Goal: Check status: Check status

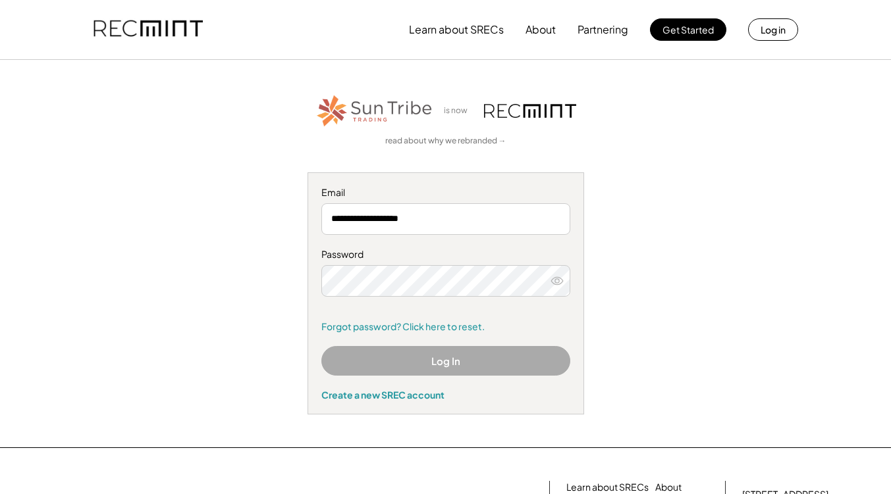
click at [456, 355] on button "Log In" at bounding box center [445, 361] width 249 height 30
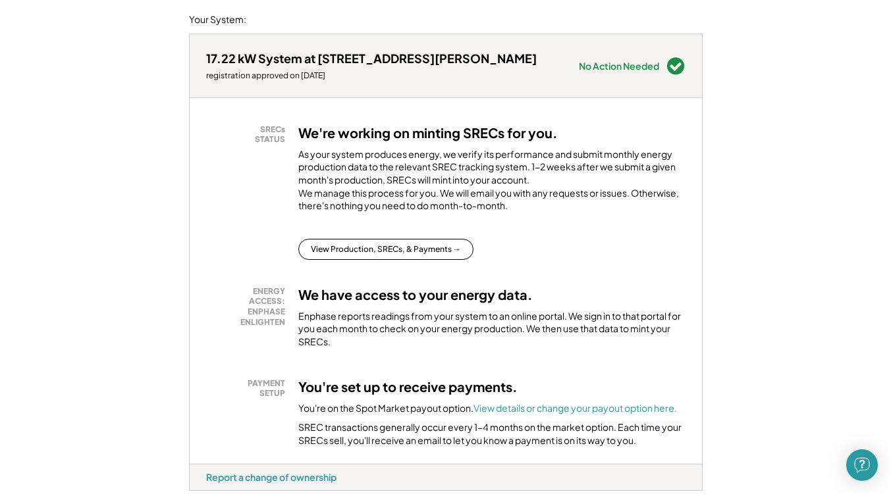
scroll to position [166, 0]
click at [406, 275] on div "SRECs STATUS We're working on minting SRECs for you. As your system produces en…" at bounding box center [446, 280] width 512 height 366
click at [410, 259] on button "View Production, SRECs, & Payments →" at bounding box center [385, 248] width 175 height 21
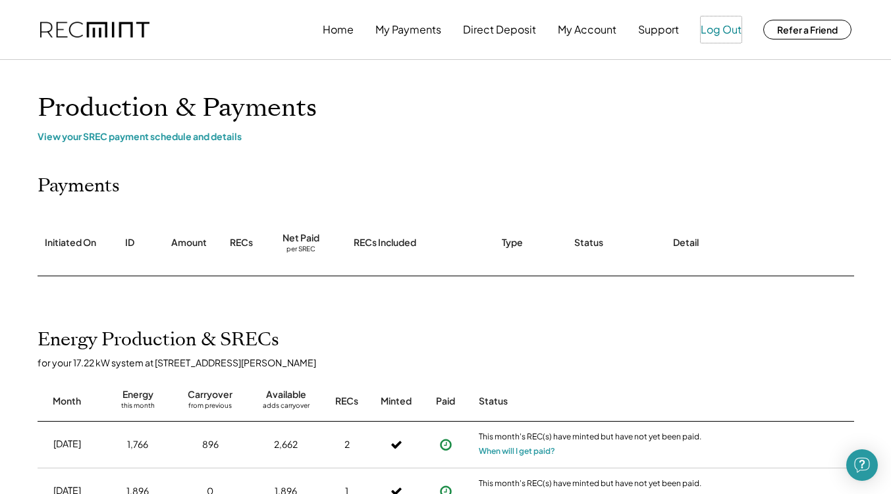
click at [708, 19] on button "Log Out" at bounding box center [721, 29] width 41 height 26
